Goal: Entertainment & Leisure: Consume media (video, audio)

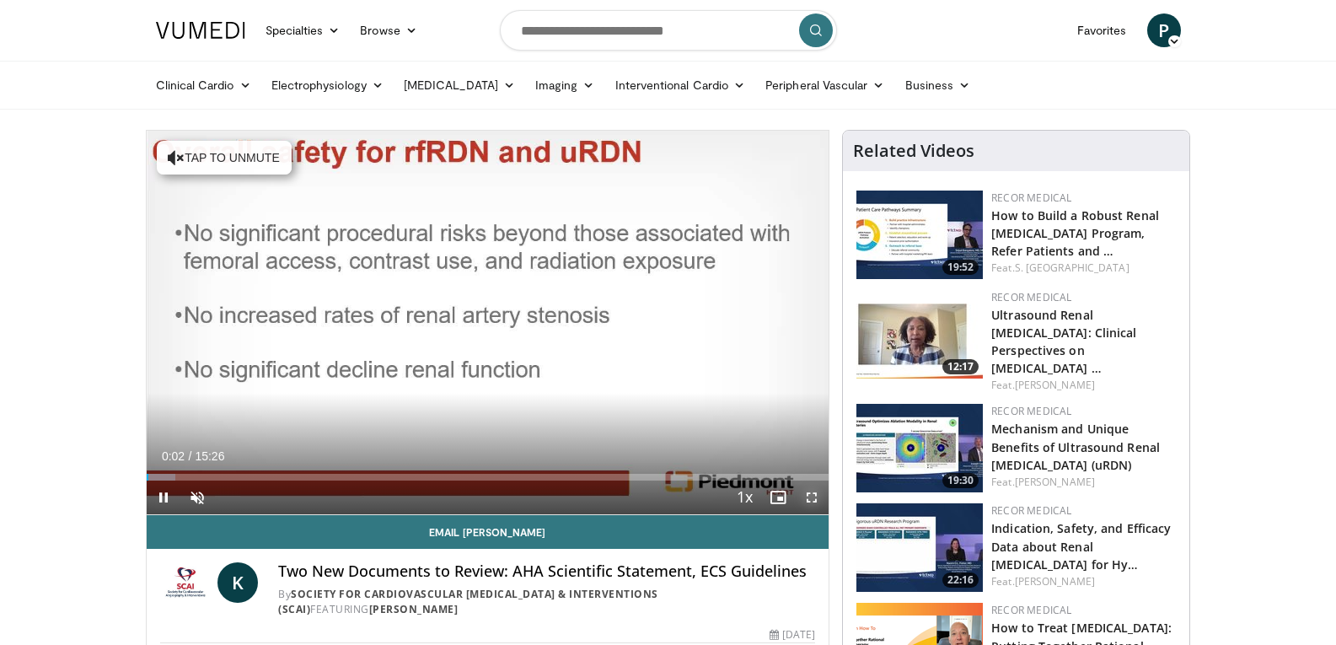
click at [812, 495] on span "Video Player" at bounding box center [812, 497] width 34 height 34
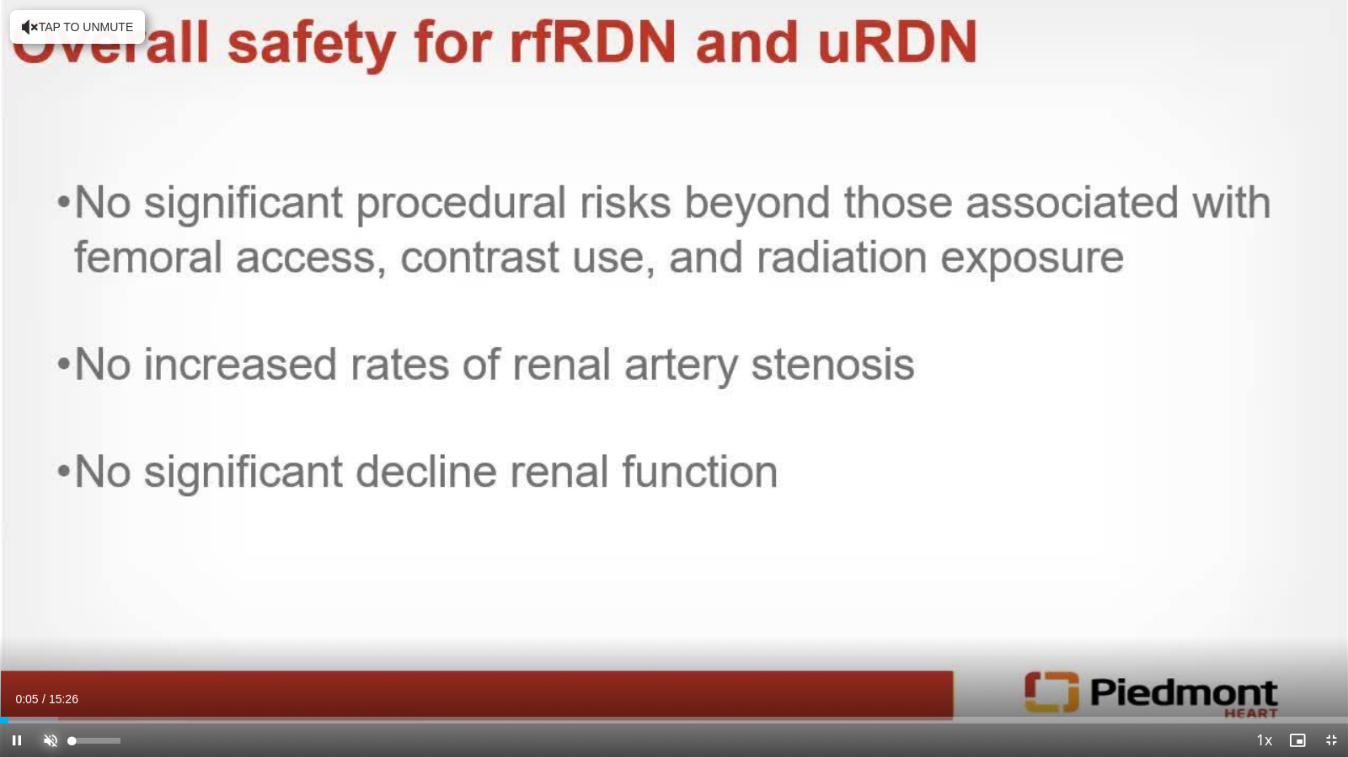
click at [46, 644] on span "Video Player" at bounding box center [51, 741] width 34 height 34
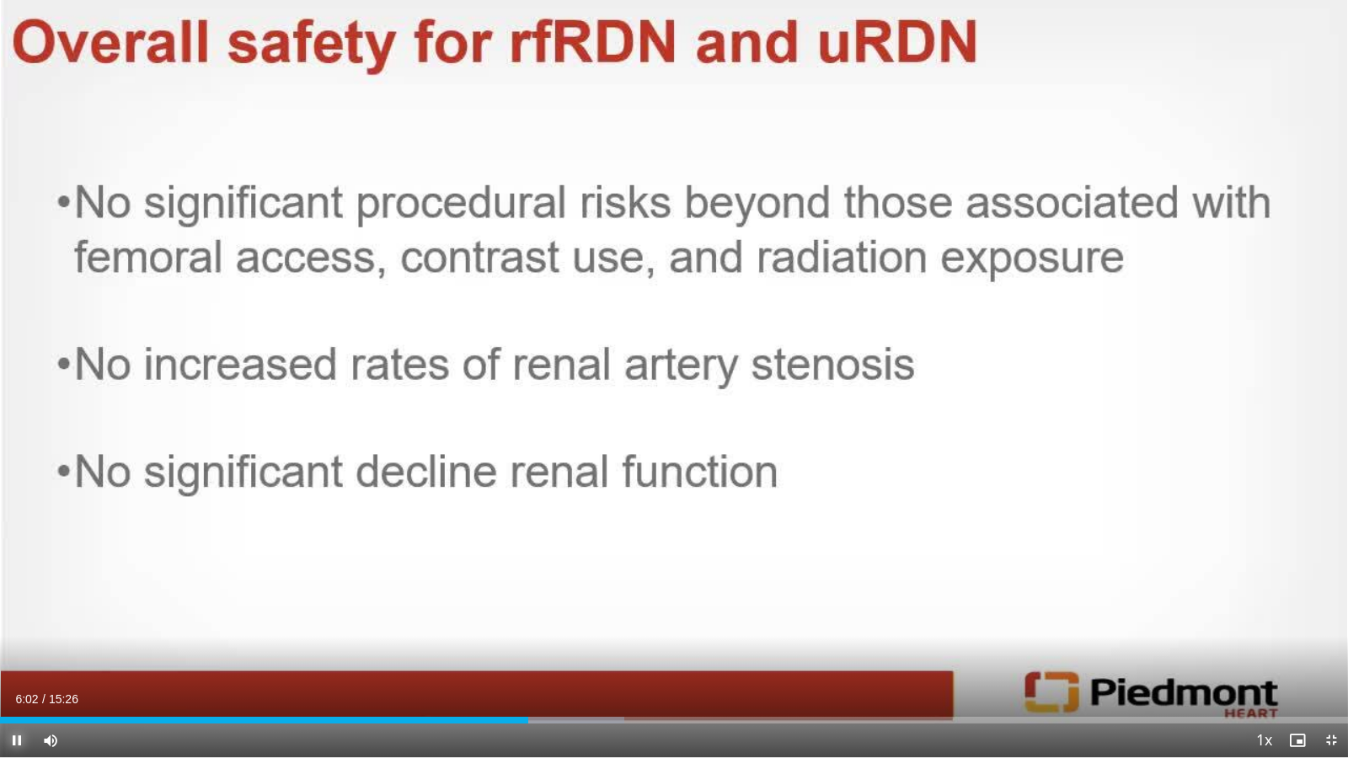
click at [16, 644] on span "Video Player" at bounding box center [17, 741] width 34 height 34
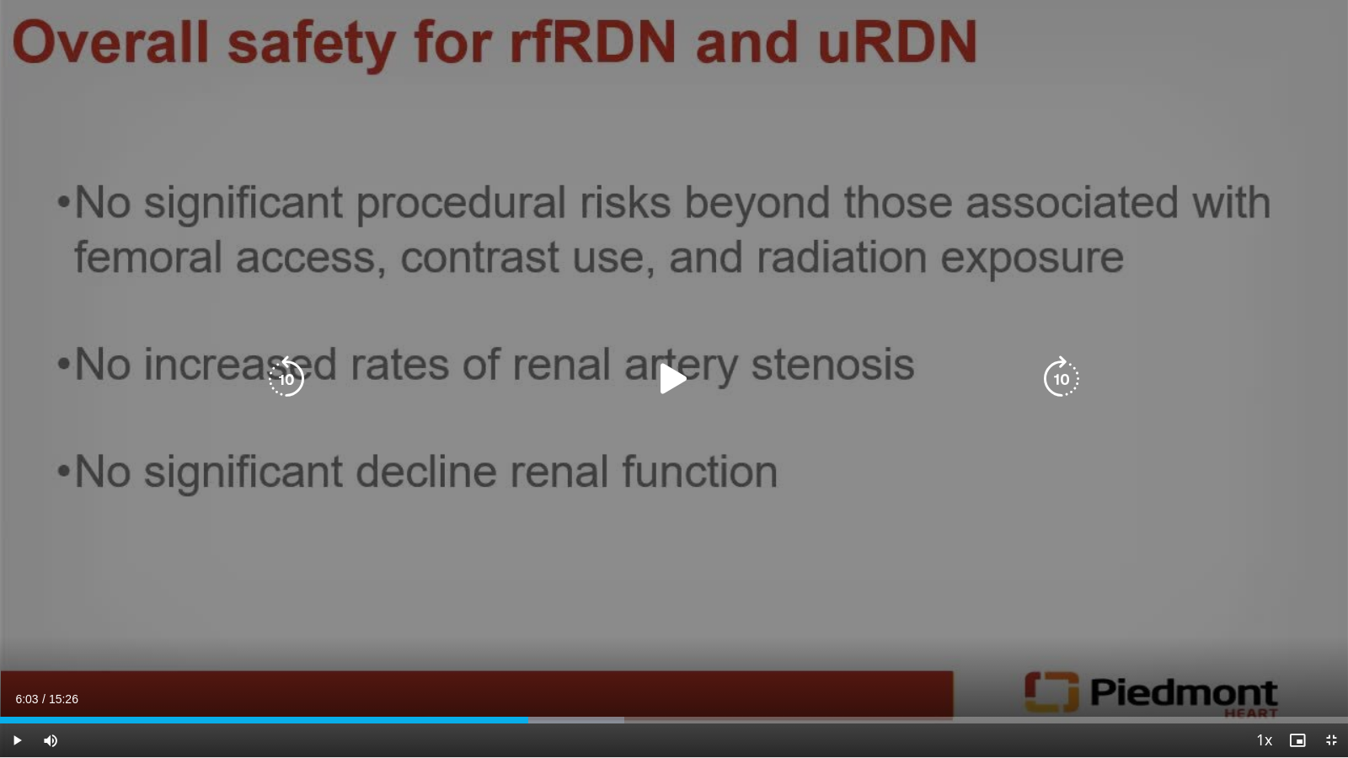
click at [674, 372] on icon "Video Player" at bounding box center [674, 379] width 47 height 47
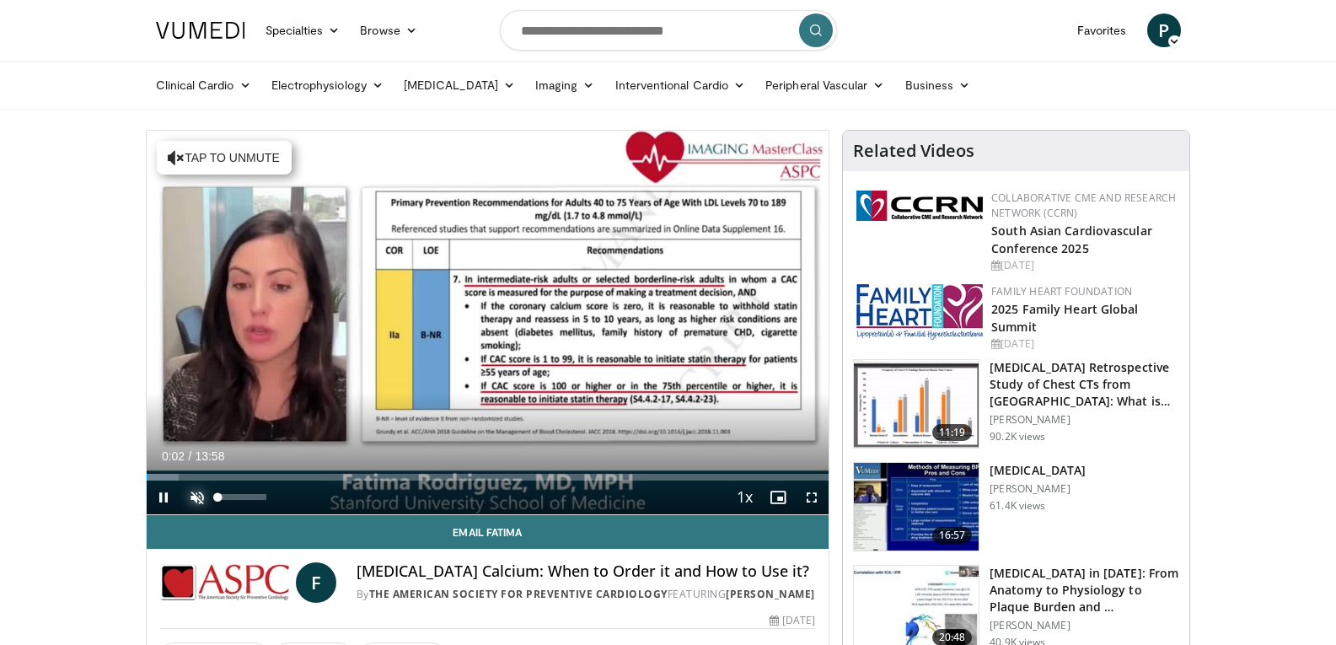
click at [199, 491] on span "Video Player" at bounding box center [197, 497] width 34 height 34
click at [813, 495] on span "Video Player" at bounding box center [812, 497] width 34 height 34
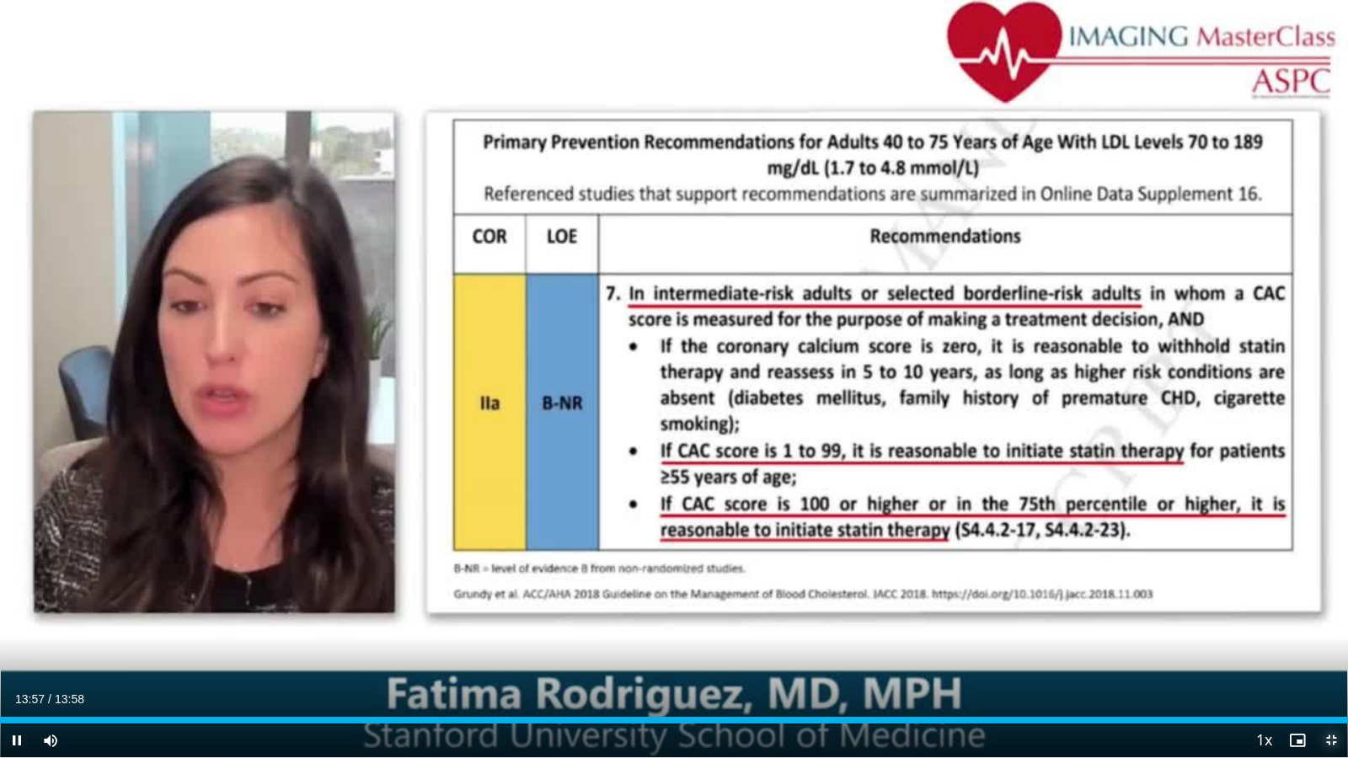
click at [1331, 644] on span "Video Player" at bounding box center [1332, 741] width 34 height 34
